Goal: Check status: Check status

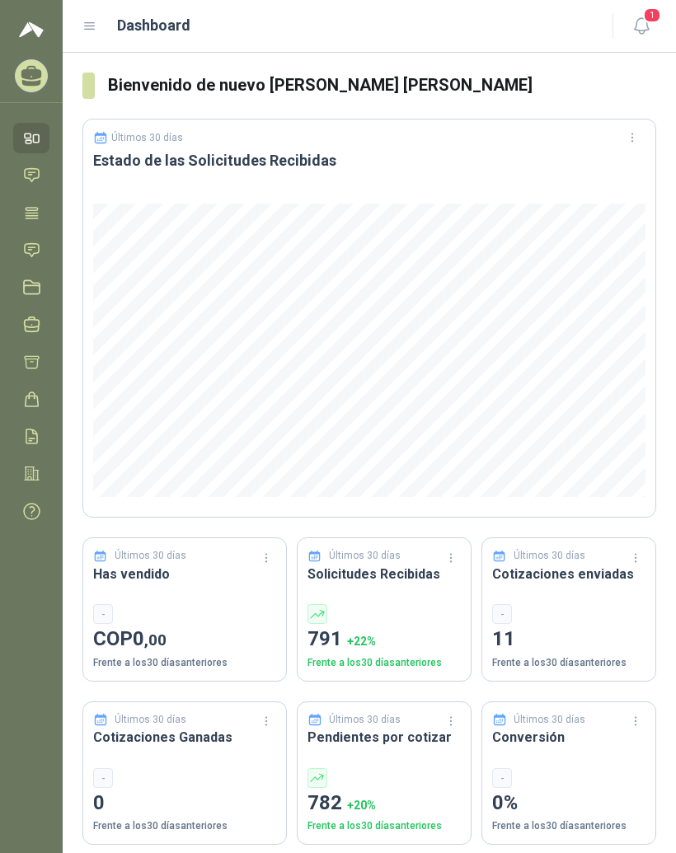
click at [93, 26] on icon at bounding box center [89, 26] width 15 height 15
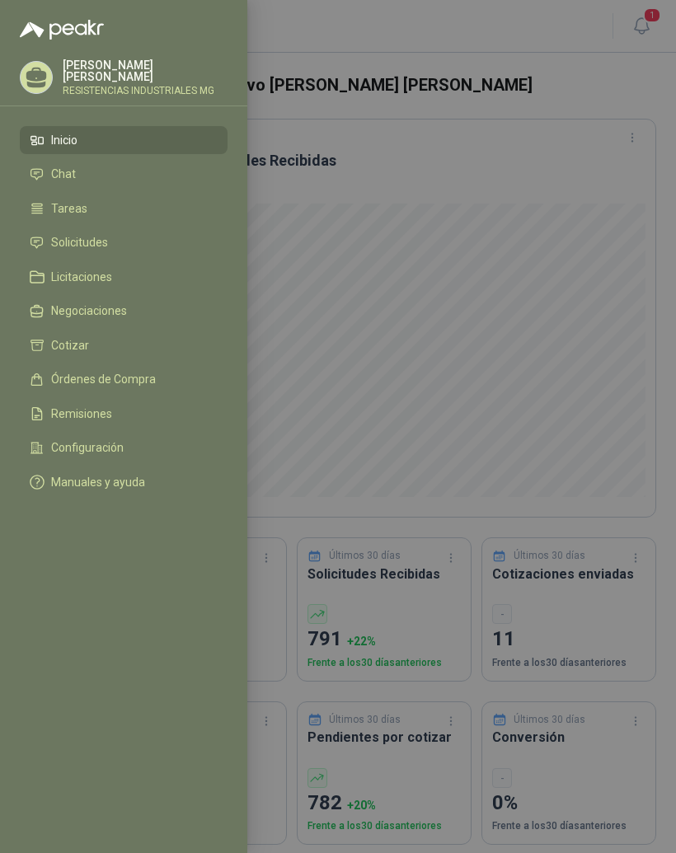
click at [156, 244] on li "Solicitudes" at bounding box center [124, 243] width 188 height 15
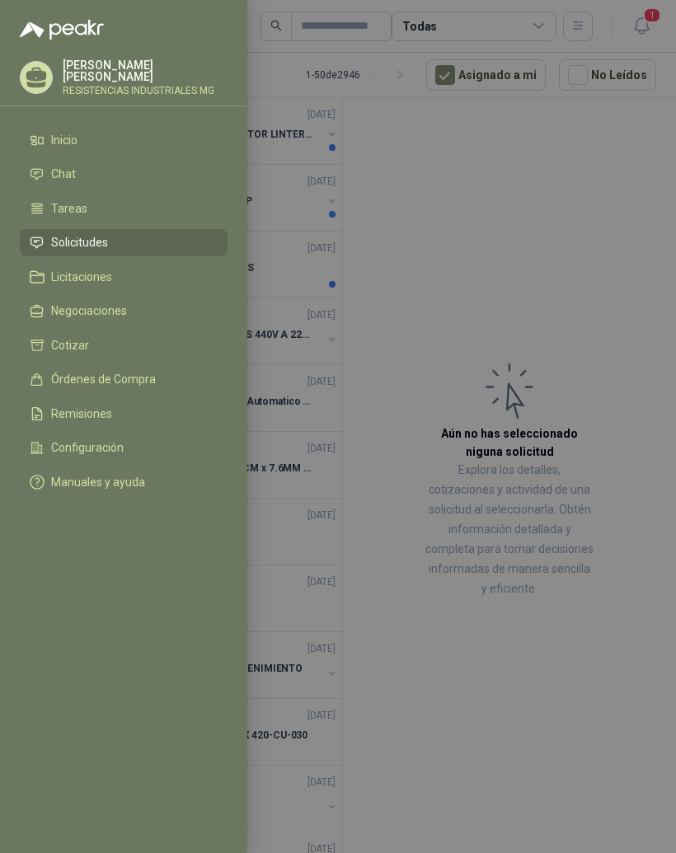
click at [585, 295] on div at bounding box center [338, 426] width 676 height 853
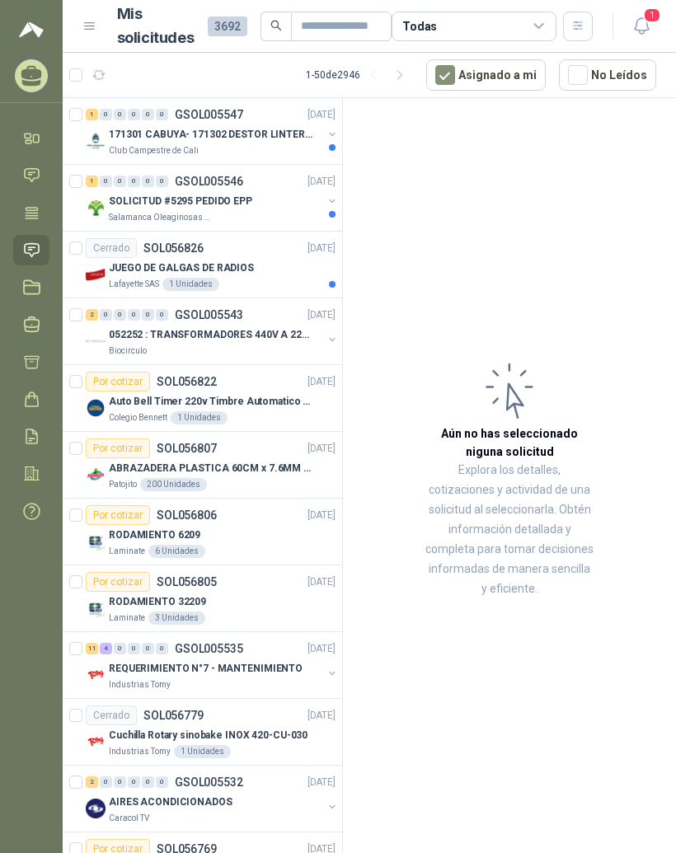
click at [111, 120] on span "0" at bounding box center [106, 115] width 12 height 12
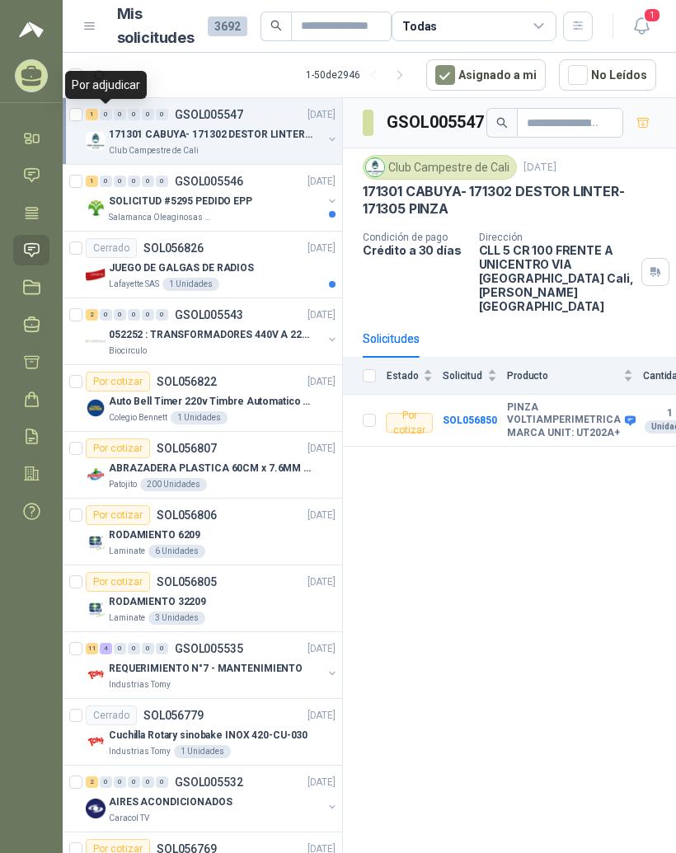
click at [219, 199] on p "SOLICITUD #5295 PEDIDO EPP" at bounding box center [180, 202] width 143 height 16
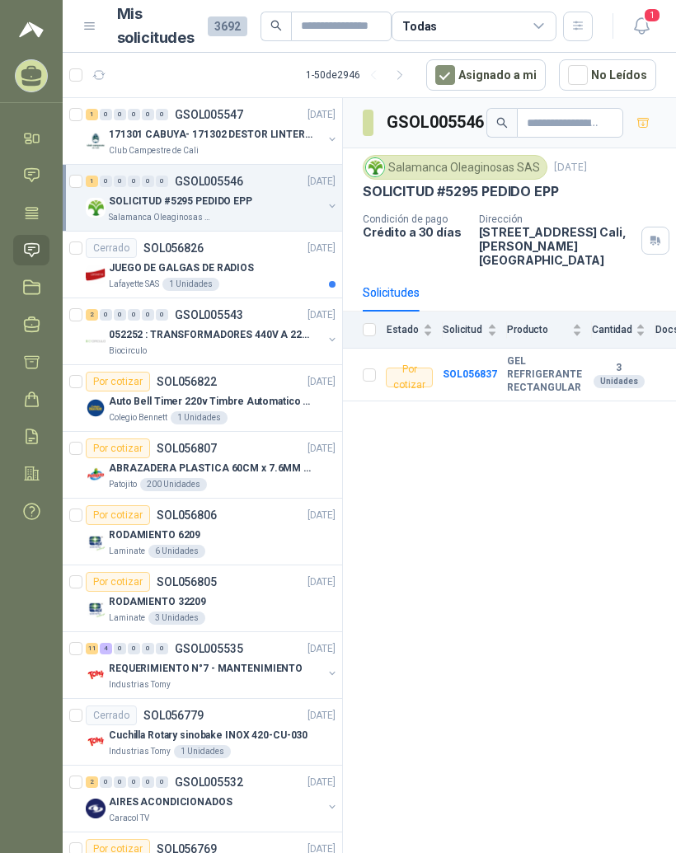
click at [142, 259] on div "JUEGO DE GALGAS DE RADIOS" at bounding box center [222, 268] width 227 height 20
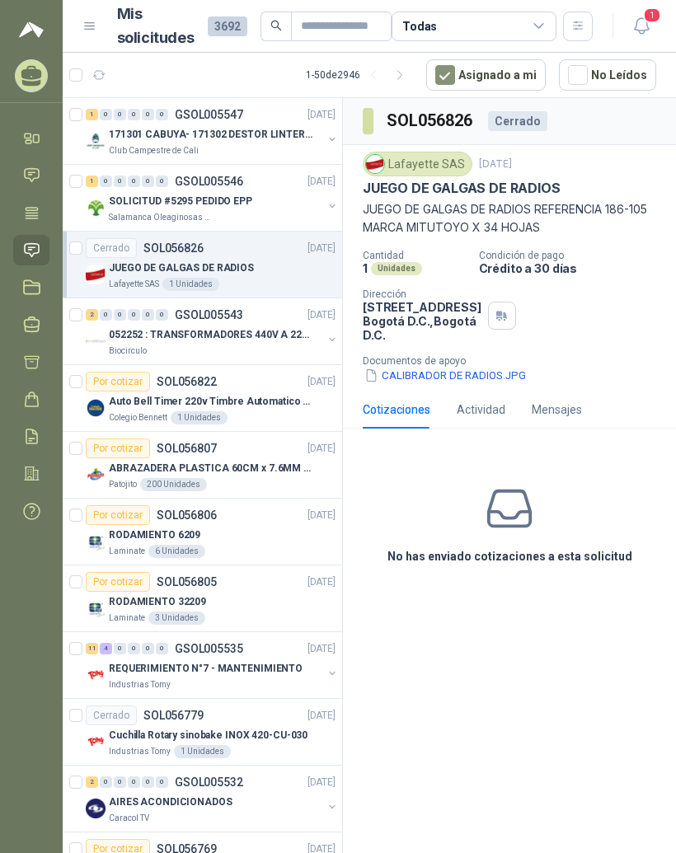
click at [103, 316] on div "0" at bounding box center [106, 315] width 12 height 12
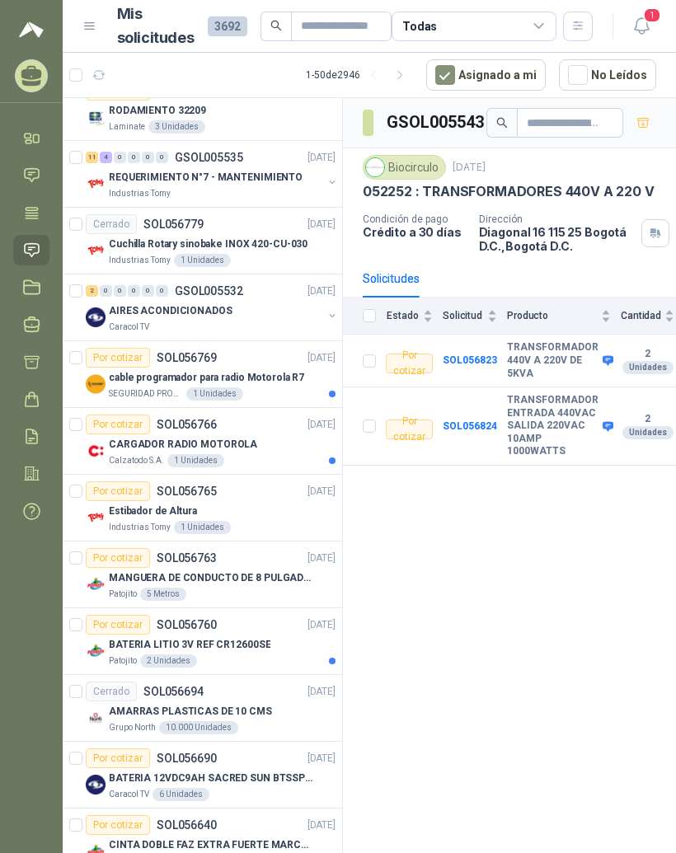
scroll to position [508, 0]
